Goal: Navigation & Orientation: Understand site structure

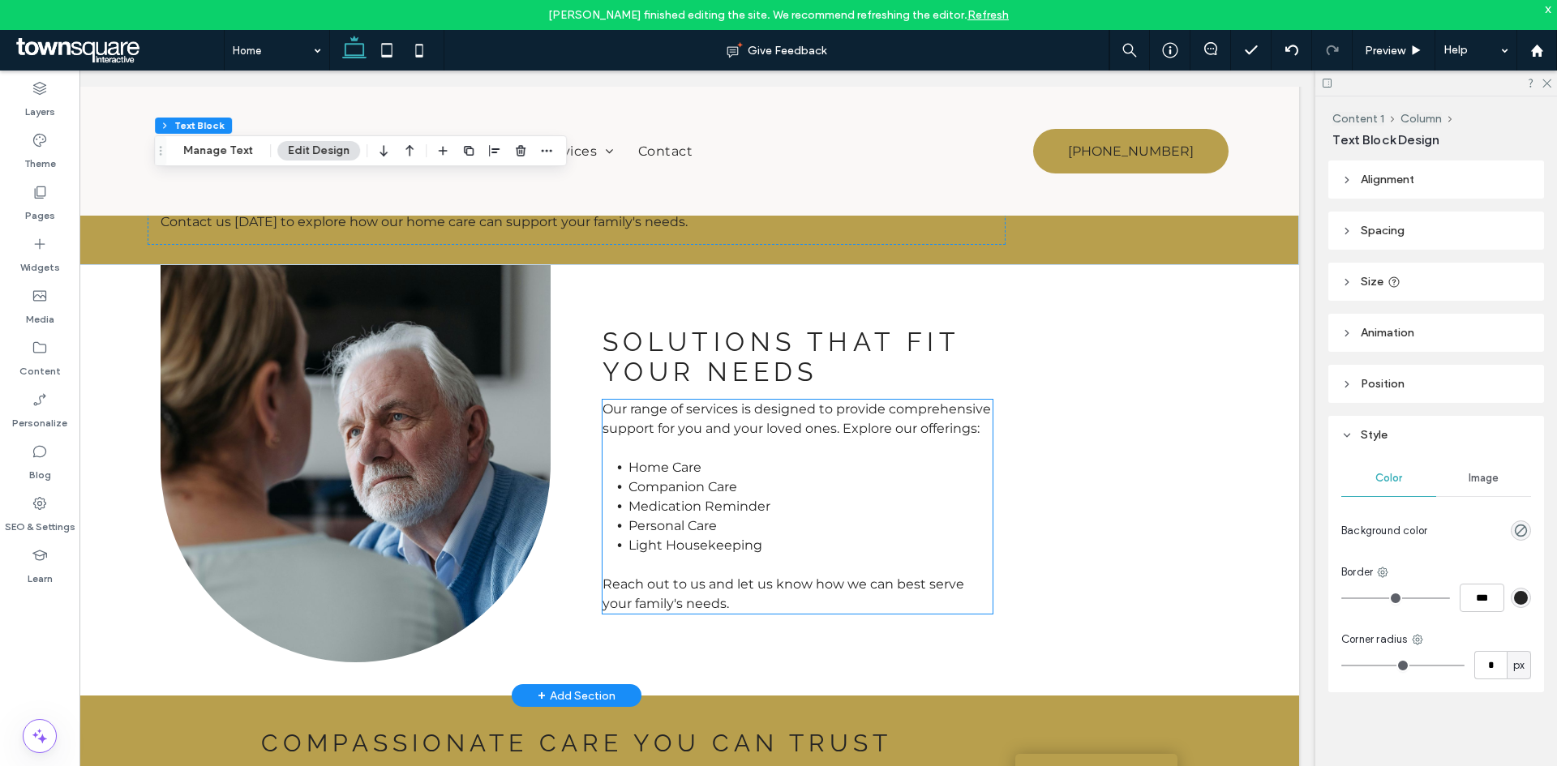
scroll to position [892, 0]
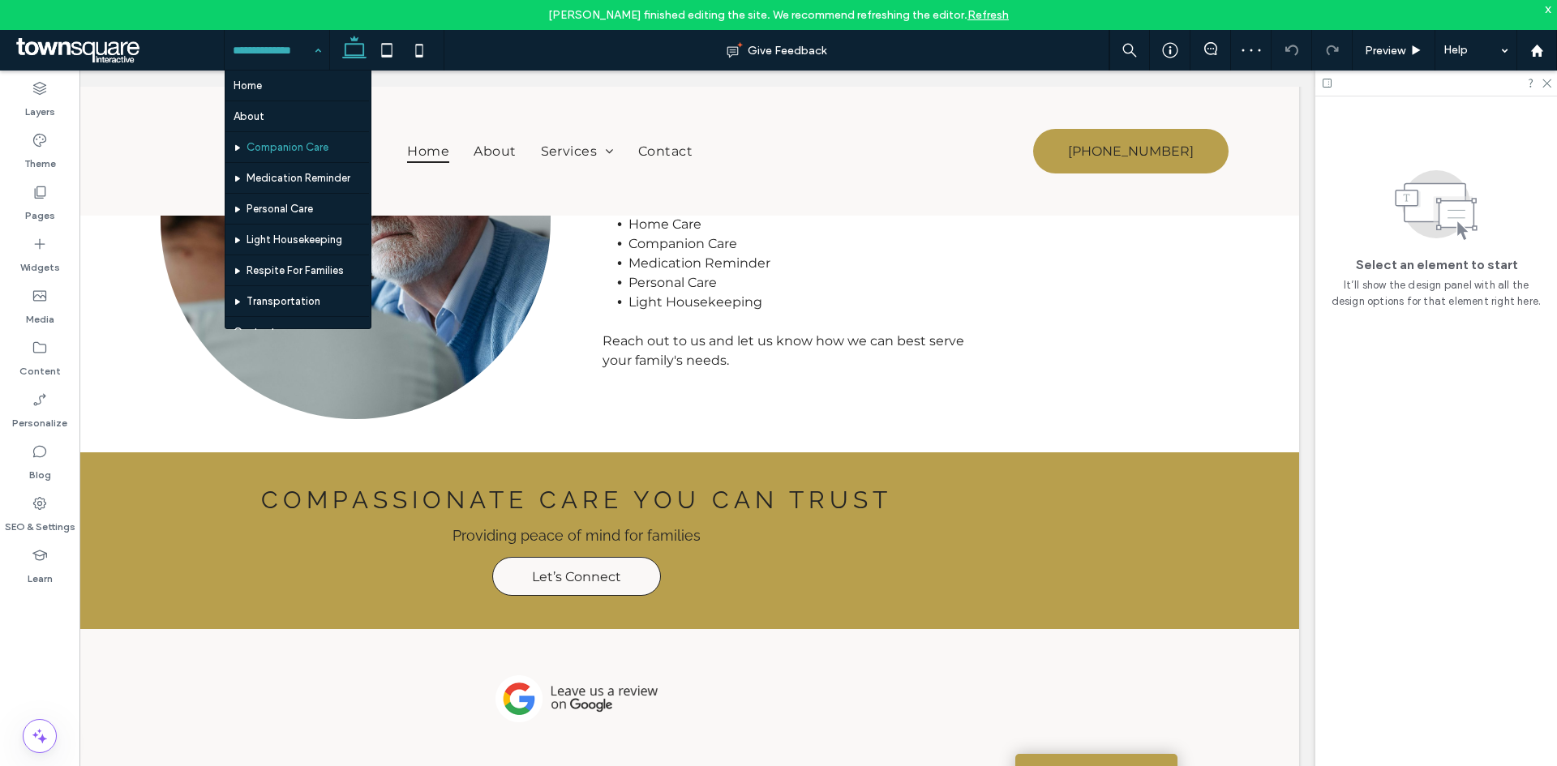
click at [251, 62] on input at bounding box center [273, 50] width 80 height 41
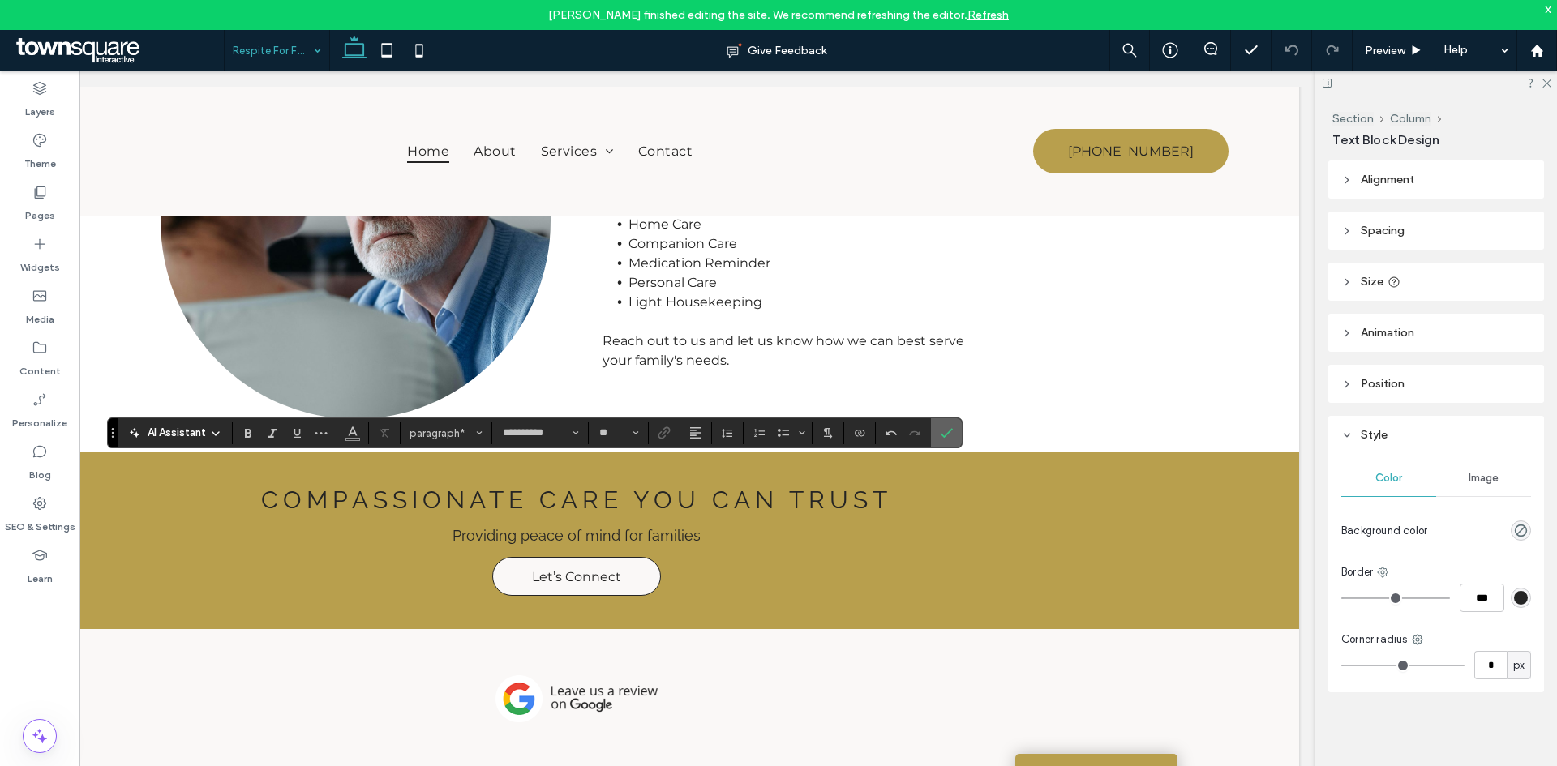
click at [941, 433] on icon "Confirm" at bounding box center [946, 432] width 13 height 13
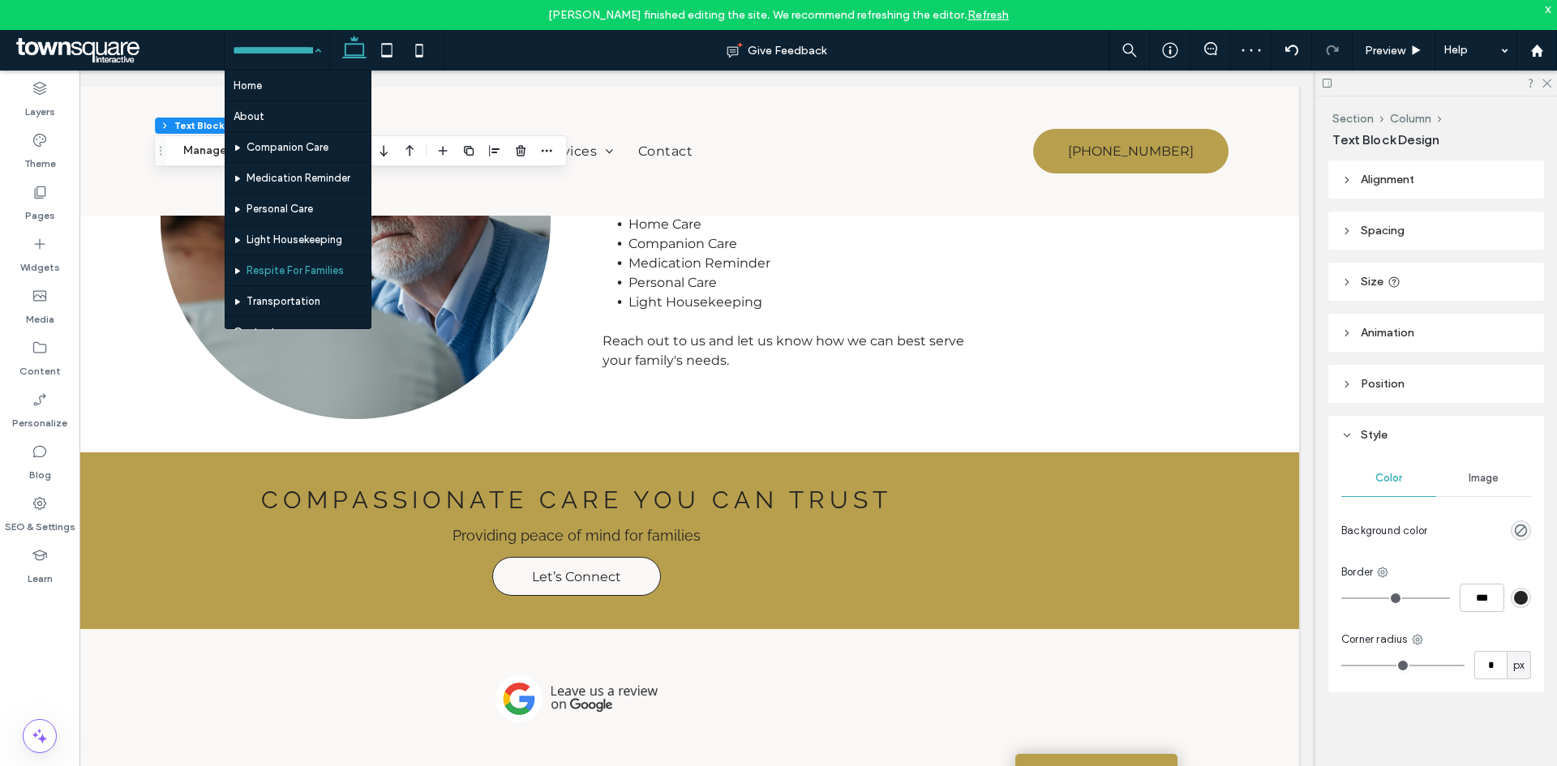
click at [308, 224] on hr at bounding box center [296, 224] width 143 height 1
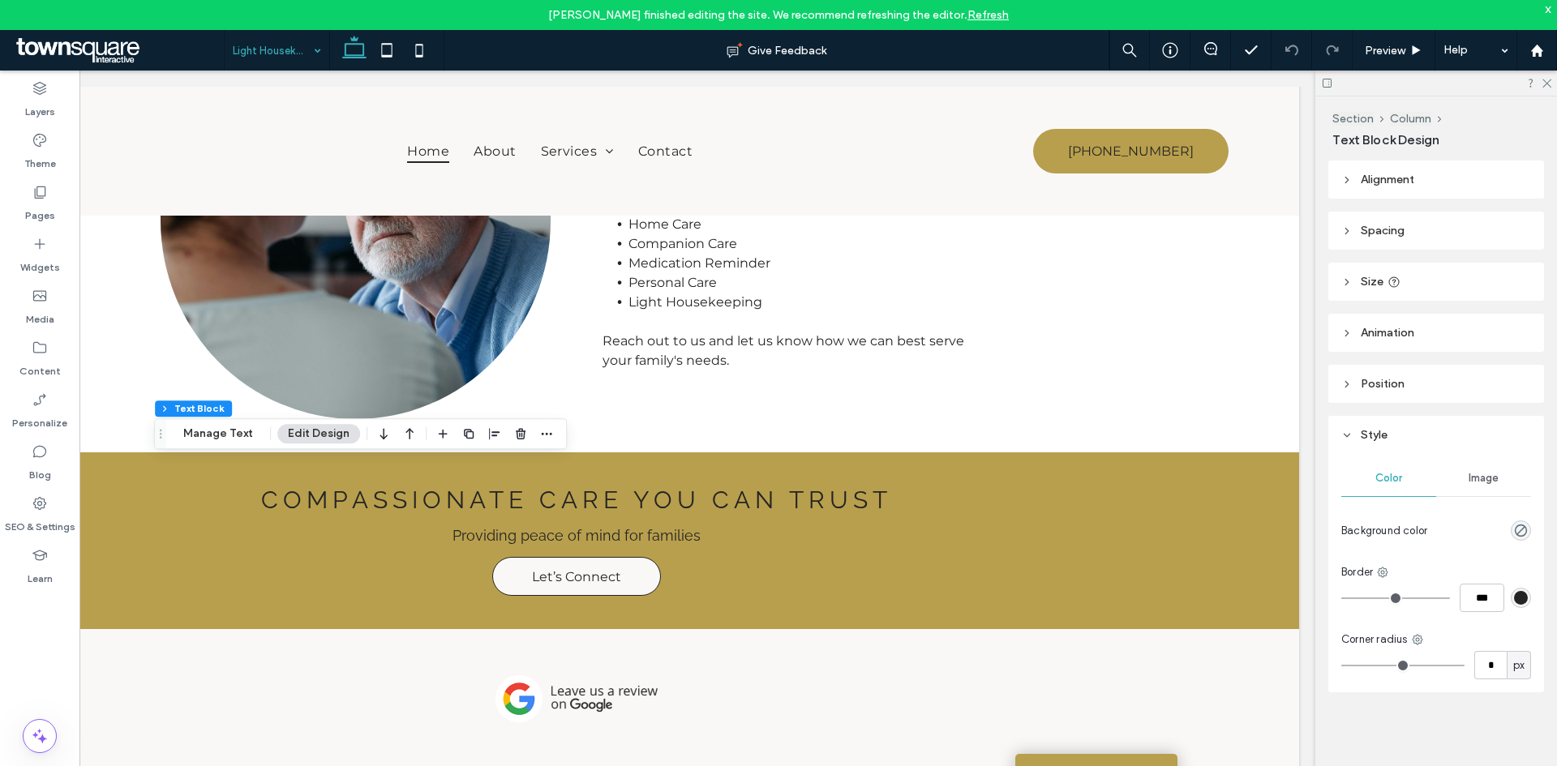
click at [266, 42] on input at bounding box center [273, 50] width 80 height 41
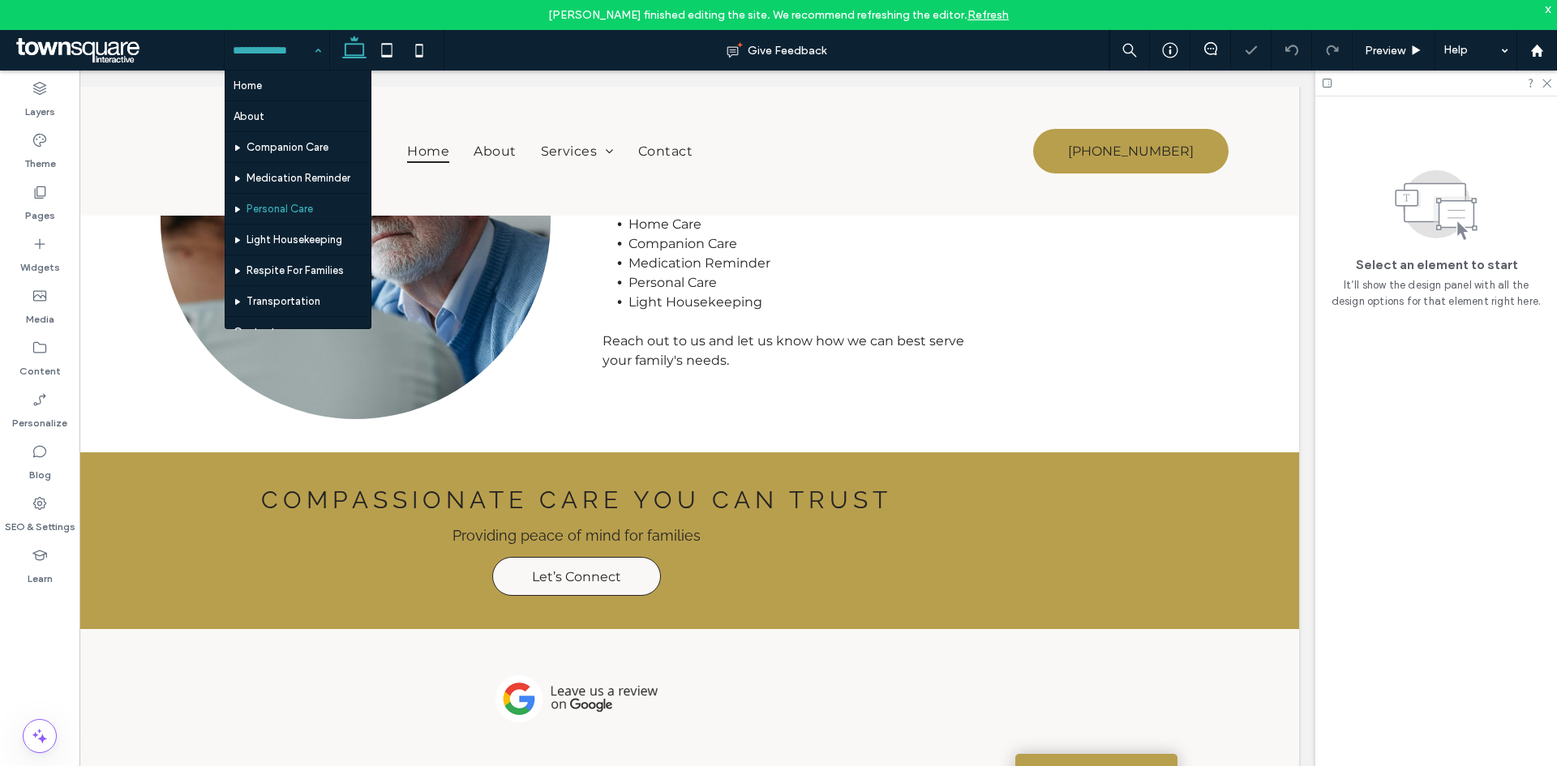
click at [298, 49] on input at bounding box center [273, 50] width 80 height 41
click at [293, 48] on input at bounding box center [273, 50] width 80 height 41
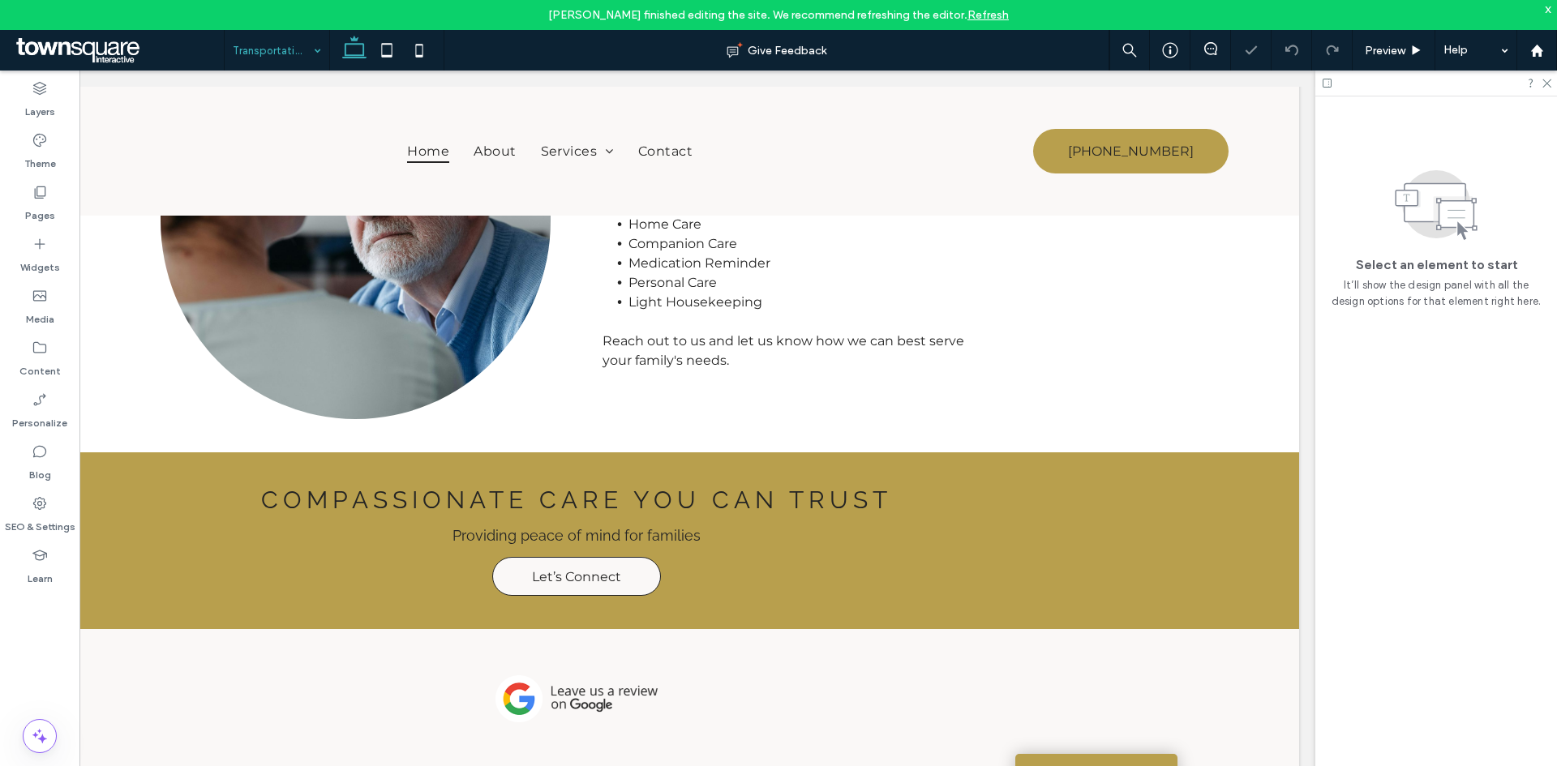
click at [300, 52] on input at bounding box center [273, 50] width 80 height 41
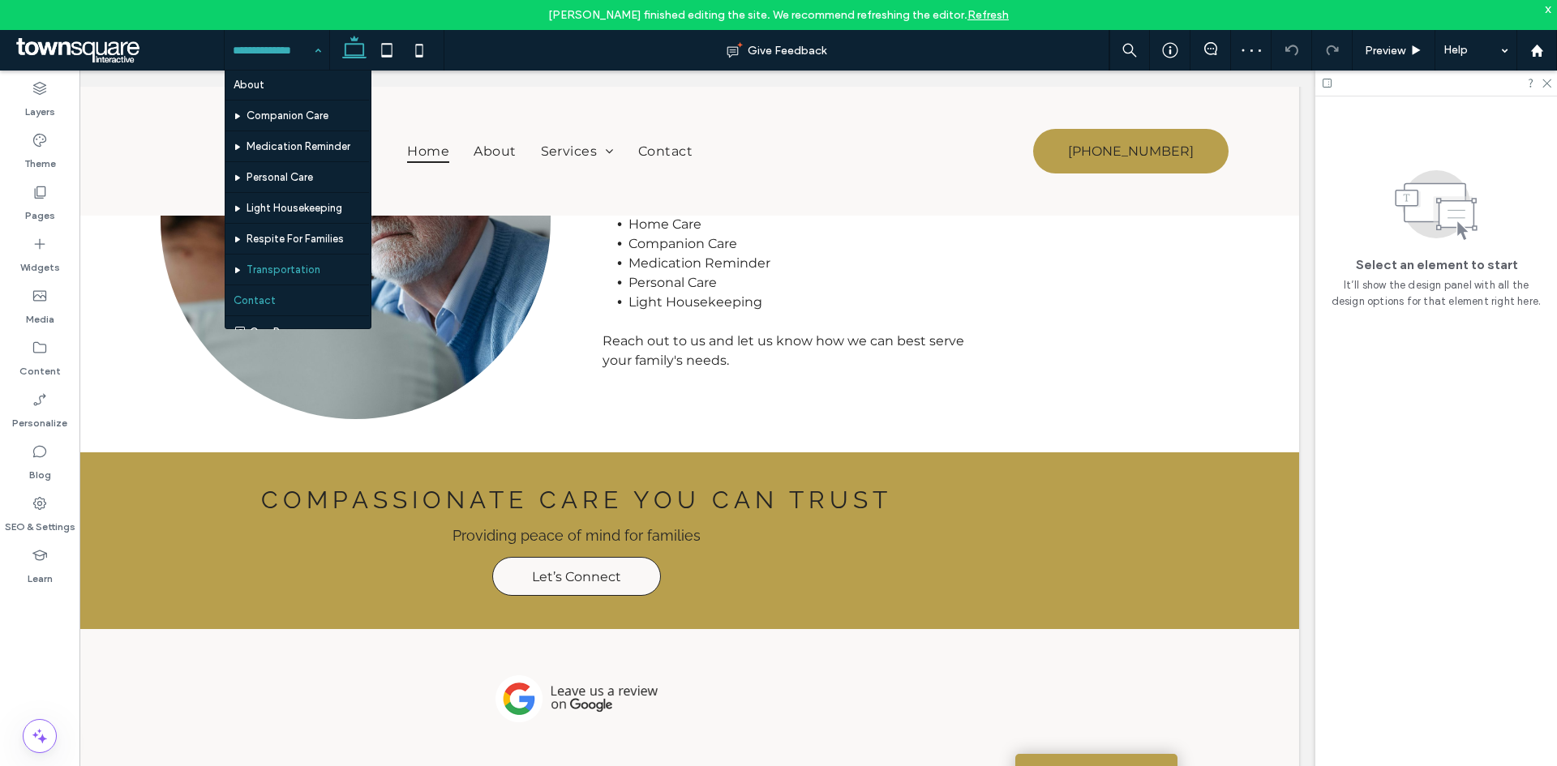
scroll to position [49, 0]
